Goal: Find specific page/section: Find specific page/section

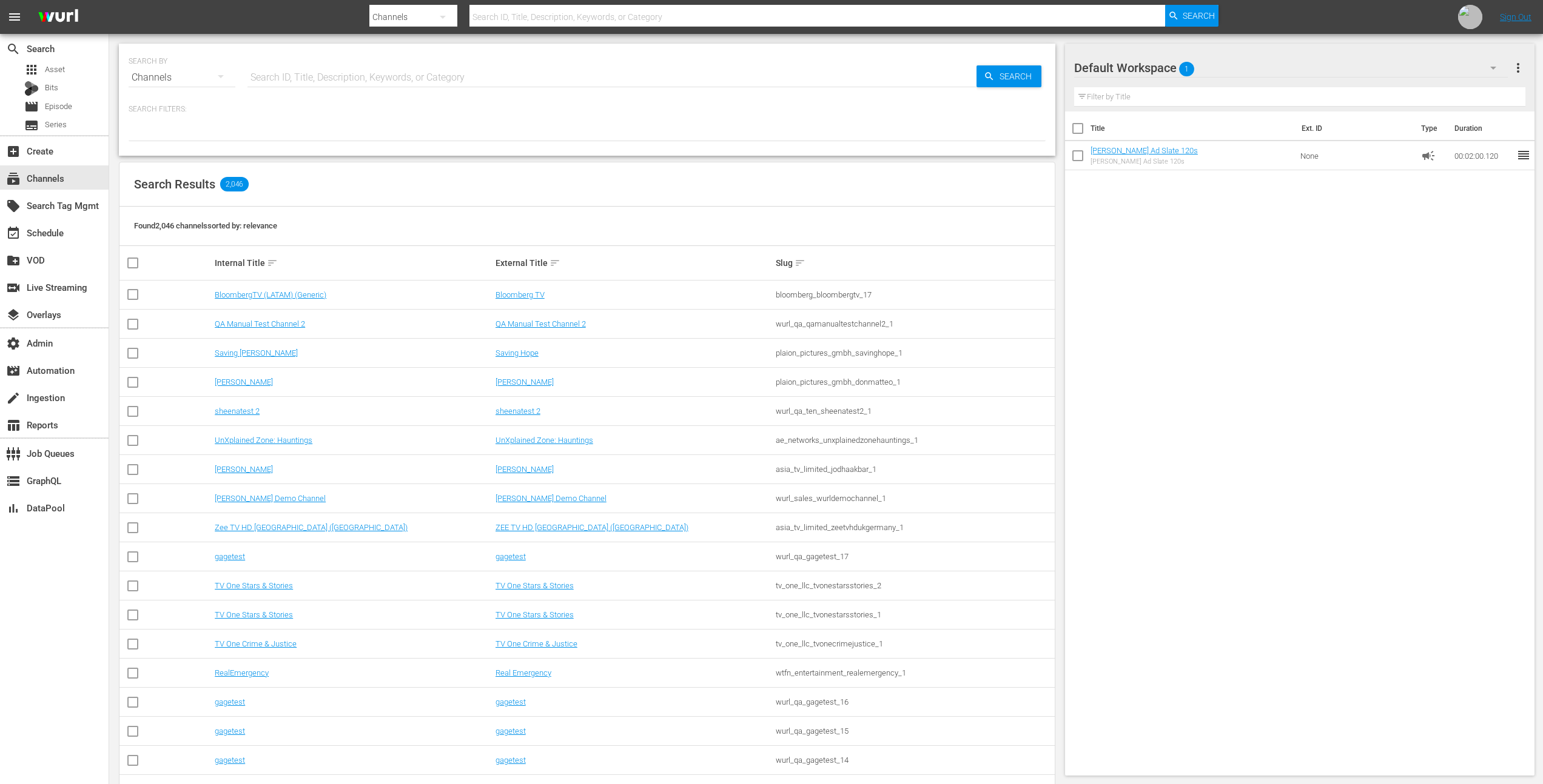
click at [754, 293] on div "Bloomberg TV" at bounding box center [634, 295] width 278 height 9
drag, startPoint x: 772, startPoint y: 295, endPoint x: 913, endPoint y: 299, distance: 141.1
click at [913, 299] on tr "BloombergTV (LATAM) (Generic) Bloomberg TV bloomberg_bloombergtv_17" at bounding box center [587, 294] width 935 height 29
click at [517, 294] on link "Bloomberg TV" at bounding box center [520, 295] width 49 height 9
